Goal: Information Seeking & Learning: Check status

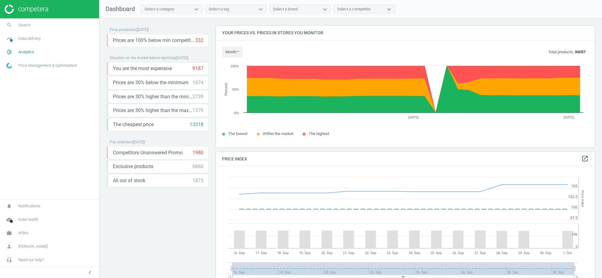
scroll to position [141, 378]
click at [33, 40] on span "Data delivery" at bounding box center [29, 39] width 22 height 6
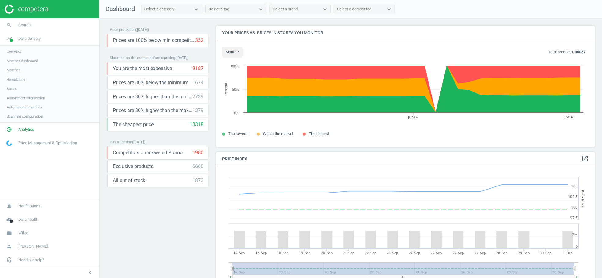
click at [16, 53] on span "Overview" at bounding box center [14, 51] width 15 height 5
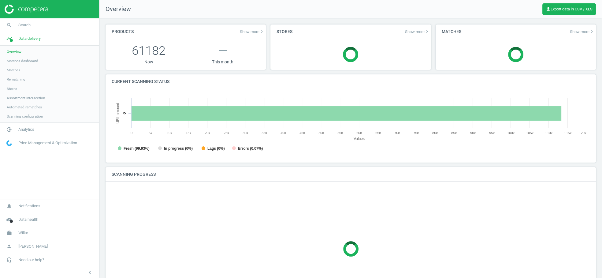
scroll to position [123, 478]
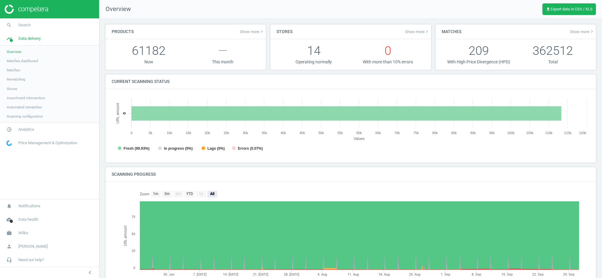
click at [41, 98] on span "Assortment intersection" at bounding box center [26, 97] width 38 height 5
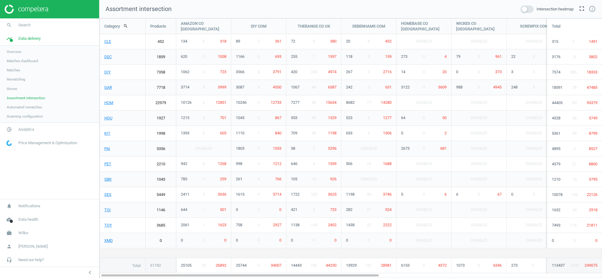
scroll to position [259, 502]
click at [530, 9] on span at bounding box center [526, 9] width 13 height 7
click at [0, 0] on input "checkbox" at bounding box center [0, 0] width 0 height 0
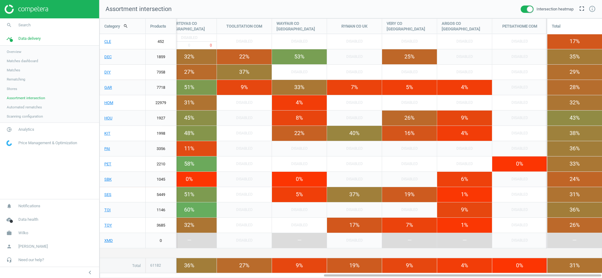
click at [18, 50] on span "Overview" at bounding box center [14, 51] width 15 height 5
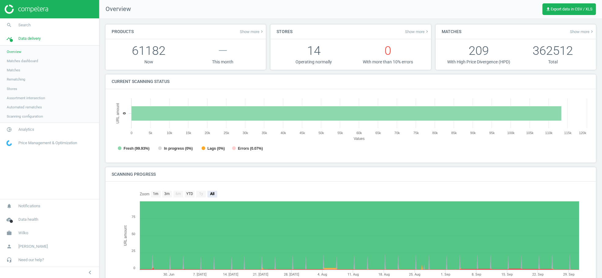
scroll to position [123, 478]
click at [26, 115] on span "Scanning configuration" at bounding box center [25, 116] width 36 height 5
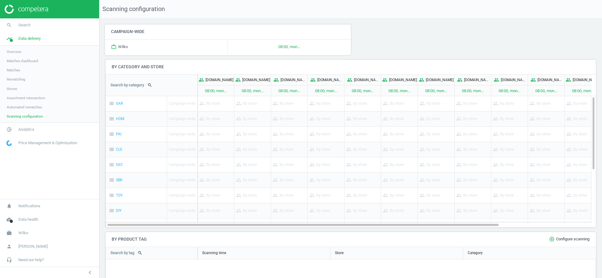
click at [11, 52] on span "Overview" at bounding box center [14, 51] width 15 height 5
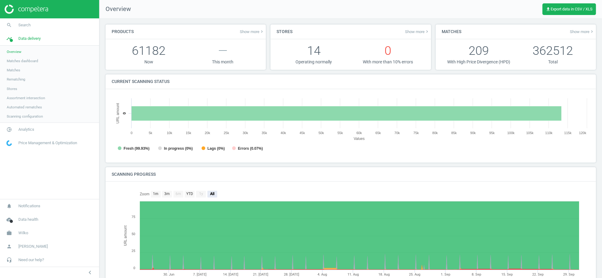
scroll to position [123, 478]
click at [25, 116] on span "Scanning configuration" at bounding box center [25, 116] width 36 height 5
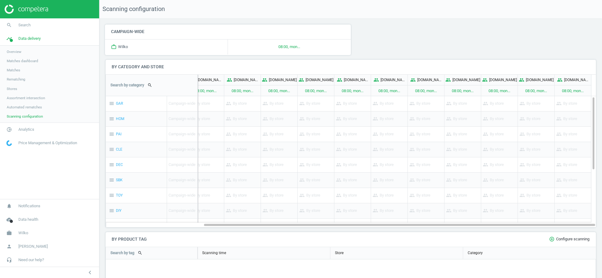
click at [16, 51] on span "Overview" at bounding box center [14, 51] width 15 height 5
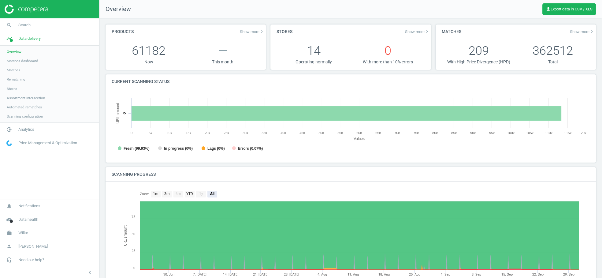
scroll to position [123, 478]
click at [582, 33] on span "Show more keyboard_arrow_right" at bounding box center [582, 31] width 24 height 5
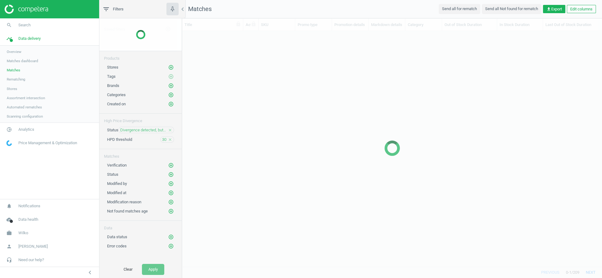
scroll to position [235, 419]
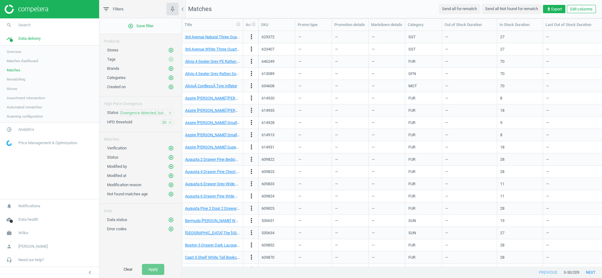
click at [17, 51] on span "Overview" at bounding box center [14, 51] width 15 height 5
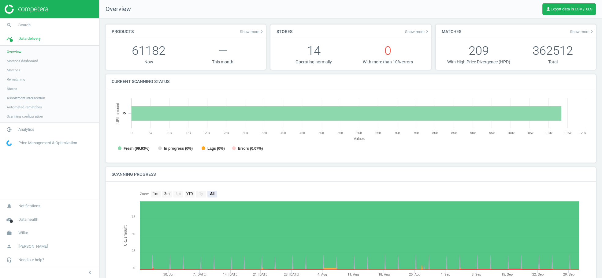
scroll to position [123, 478]
click at [17, 58] on span "Matches dashboard" at bounding box center [22, 60] width 31 height 5
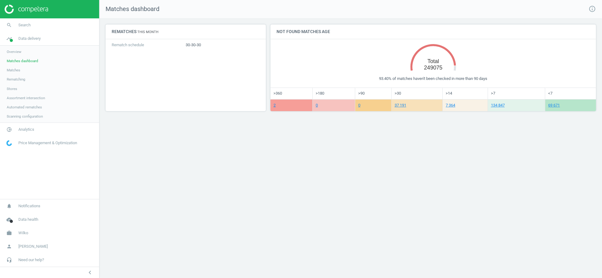
click at [14, 51] on span "Overview" at bounding box center [14, 51] width 15 height 5
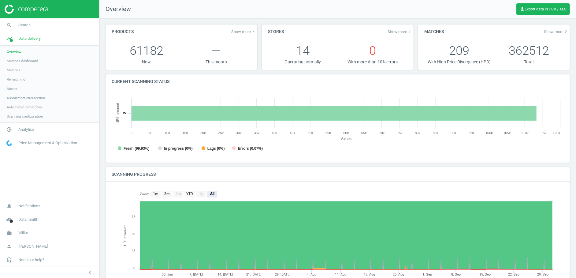
scroll to position [3, 3]
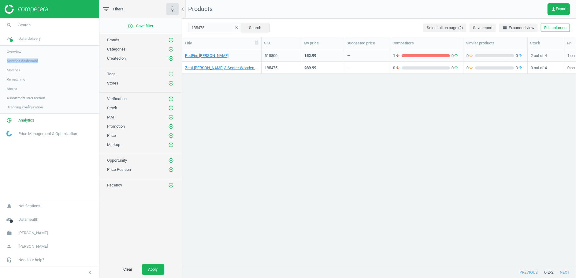
scroll to position [217, 394]
click at [27, 107] on span "Scanning configuration" at bounding box center [25, 107] width 36 height 5
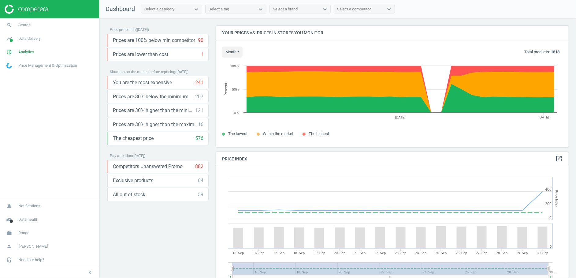
scroll to position [141, 353]
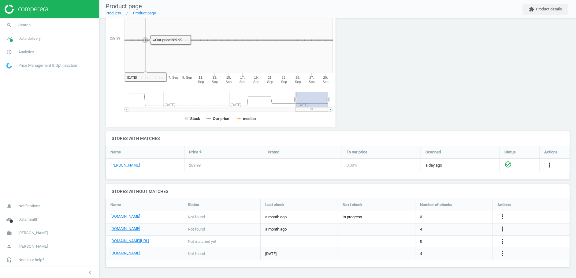
scroll to position [69, 464]
click at [27, 51] on span "Analytics" at bounding box center [26, 52] width 16 height 6
click at [15, 75] on span "Products" at bounding box center [14, 74] width 14 height 5
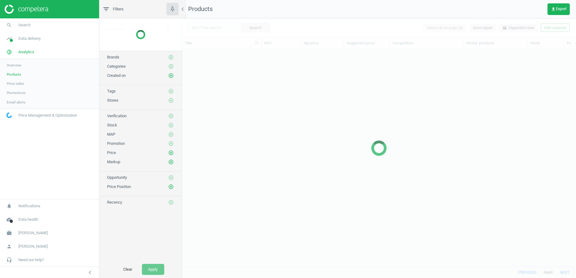
scroll to position [217, 394]
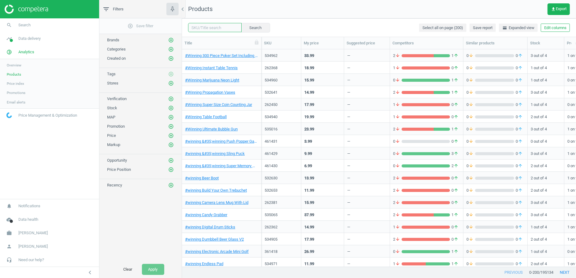
click at [211, 28] on input "text" at bounding box center [215, 27] width 54 height 9
paste input "185475"
click at [248, 26] on button "Search" at bounding box center [255, 27] width 29 height 9
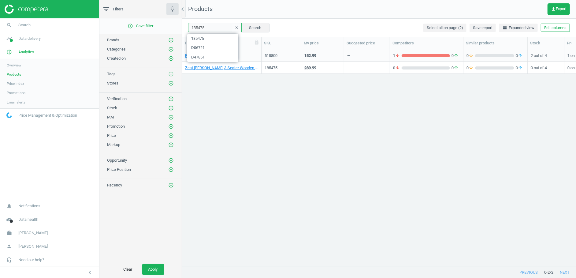
click at [205, 29] on input "185475" at bounding box center [215, 27] width 54 height 9
paste input "383176"
click at [253, 24] on button "Search" at bounding box center [255, 27] width 29 height 9
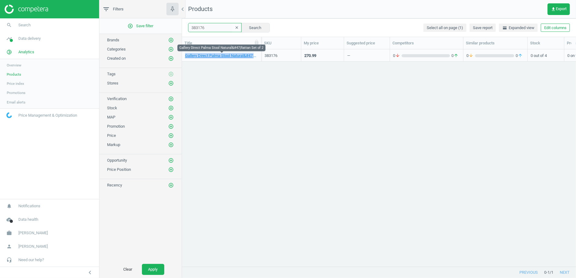
click at [197, 29] on input "383176" at bounding box center [215, 27] width 54 height 9
paste input "518755"
type input "518755"
click at [252, 26] on button "Search" at bounding box center [255, 27] width 29 height 9
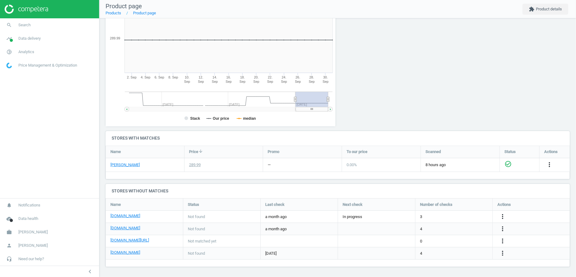
scroll to position [69, 465]
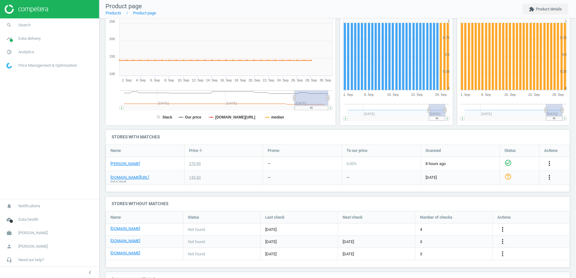
scroll to position [138, 0]
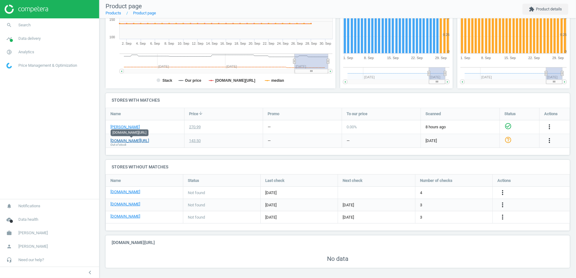
click at [148, 142] on link "[DOMAIN_NAME][URL]" at bounding box center [129, 141] width 39 height 6
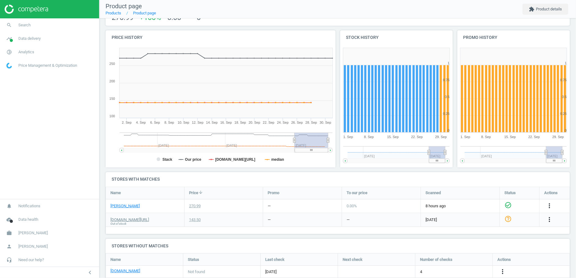
scroll to position [54, 0]
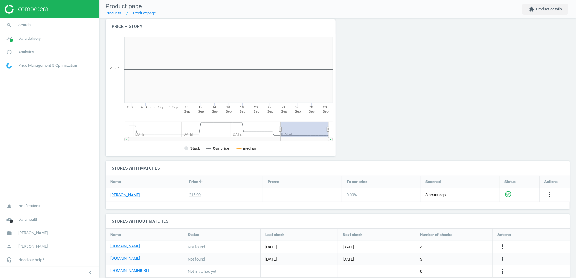
scroll to position [72, 0]
